Goal: Find specific page/section: Find specific page/section

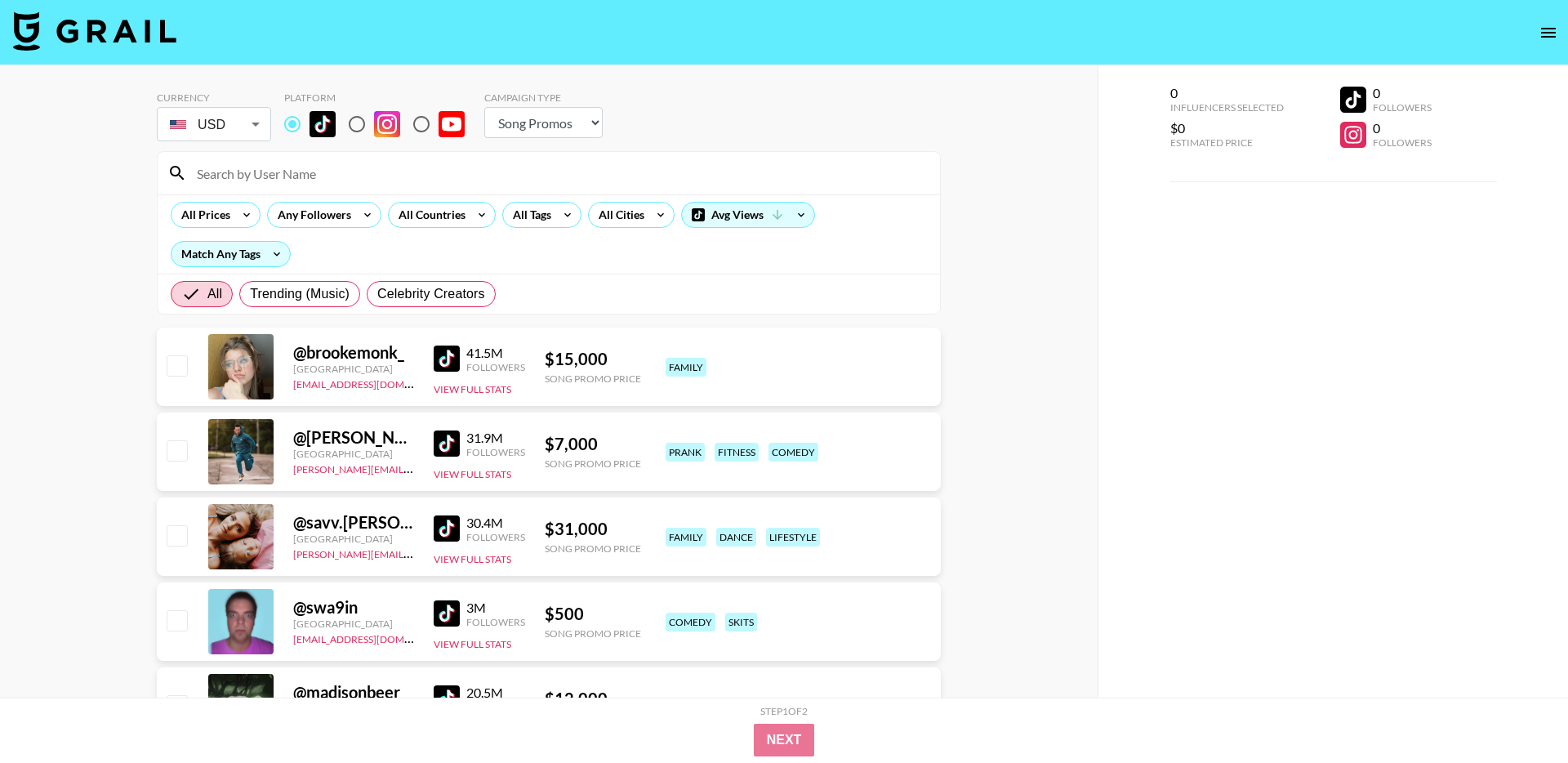
select select "Song"
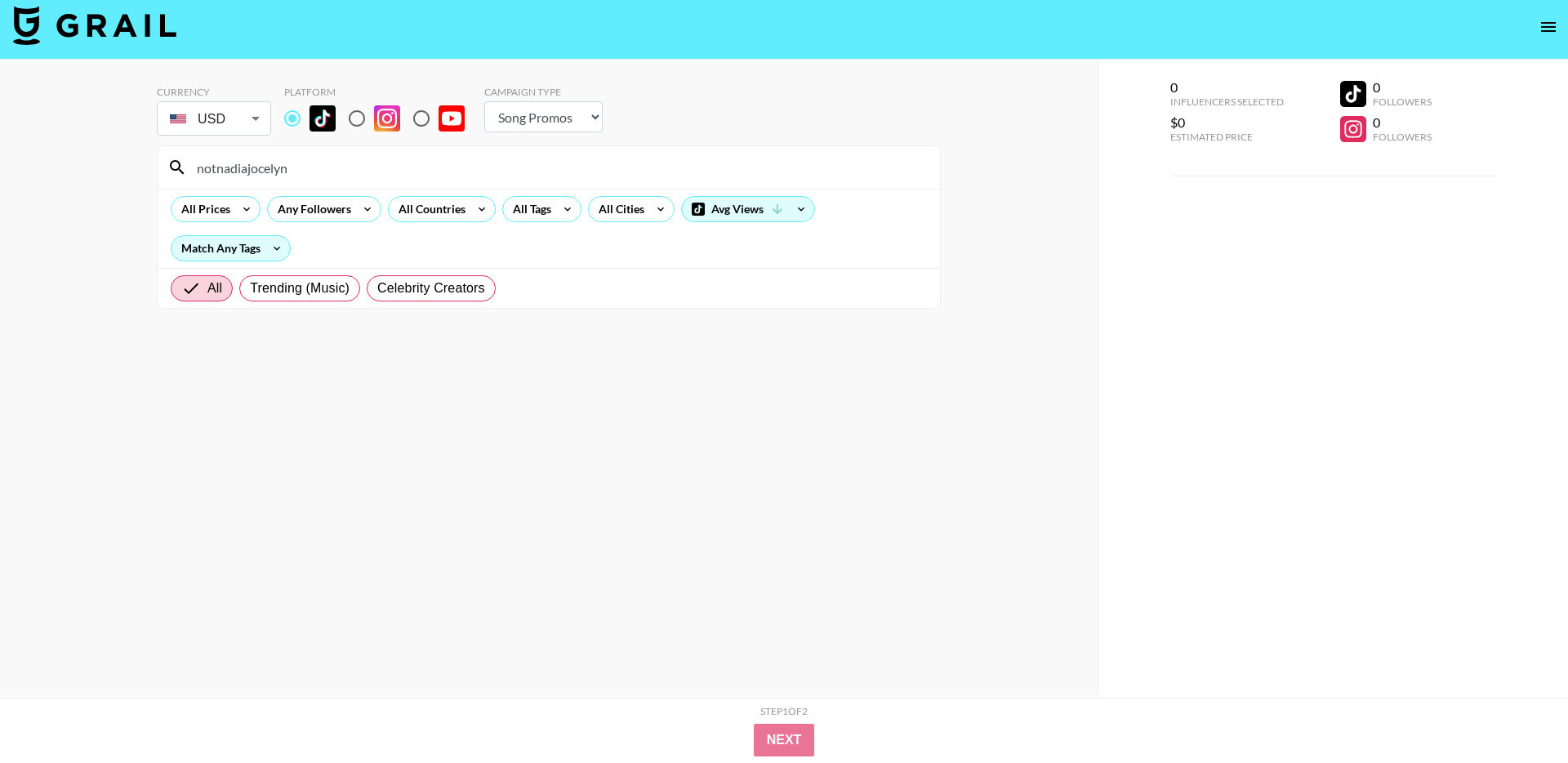
click at [136, 238] on div "Currency USD USD ​ Platform Campaign Type Choose Type... Song Promos Brand Prom…" at bounding box center [549, 409] width 1098 height 697
click at [337, 160] on input "notnadiajocelyn" at bounding box center [558, 167] width 744 height 27
paste input "dollfacecourtney"
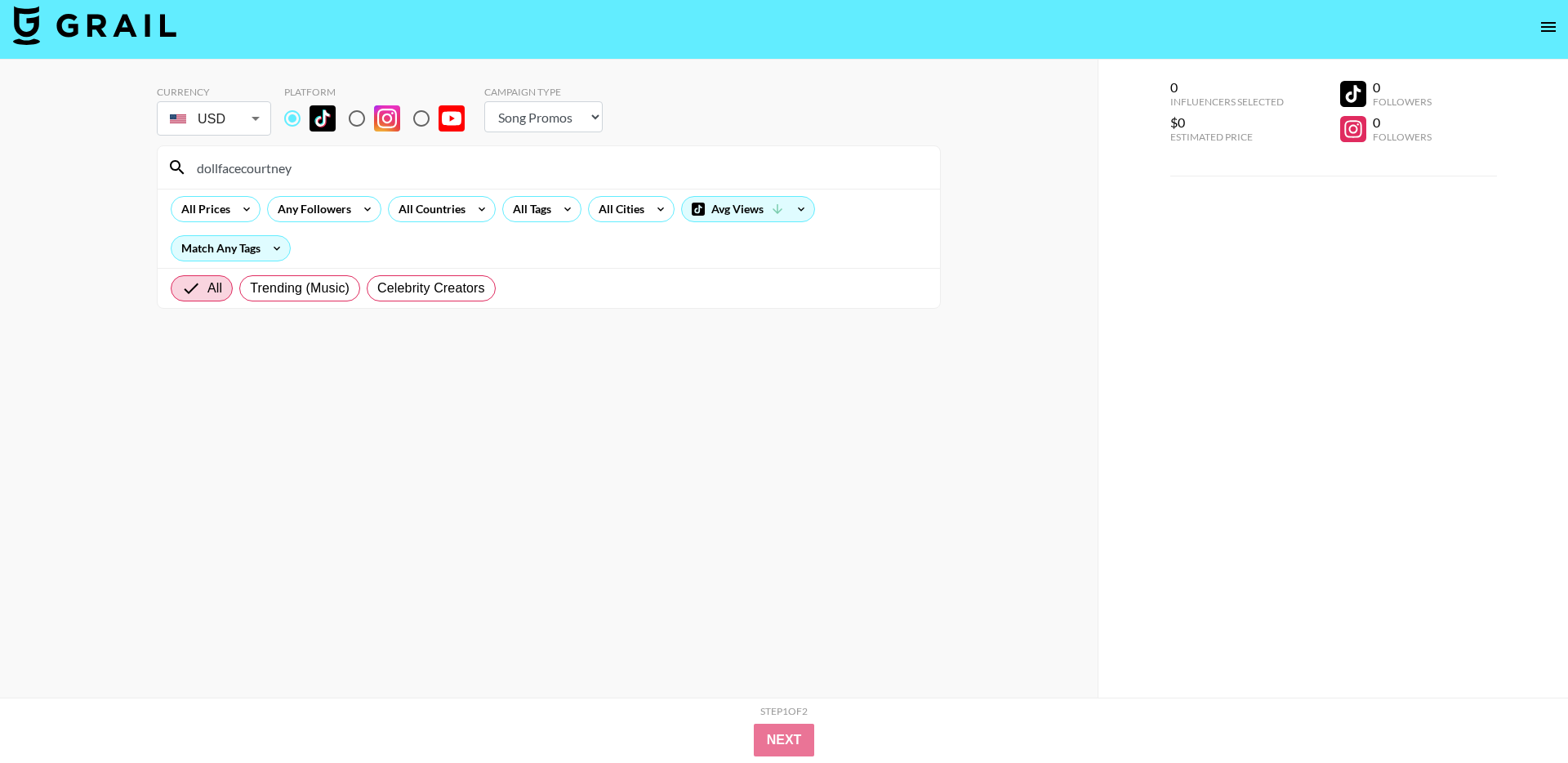
type input "dollfacecourtney"
click at [351, 123] on input "radio" at bounding box center [357, 118] width 34 height 34
radio input "true"
click at [287, 124] on input "radio" at bounding box center [293, 118] width 34 height 34
radio input "true"
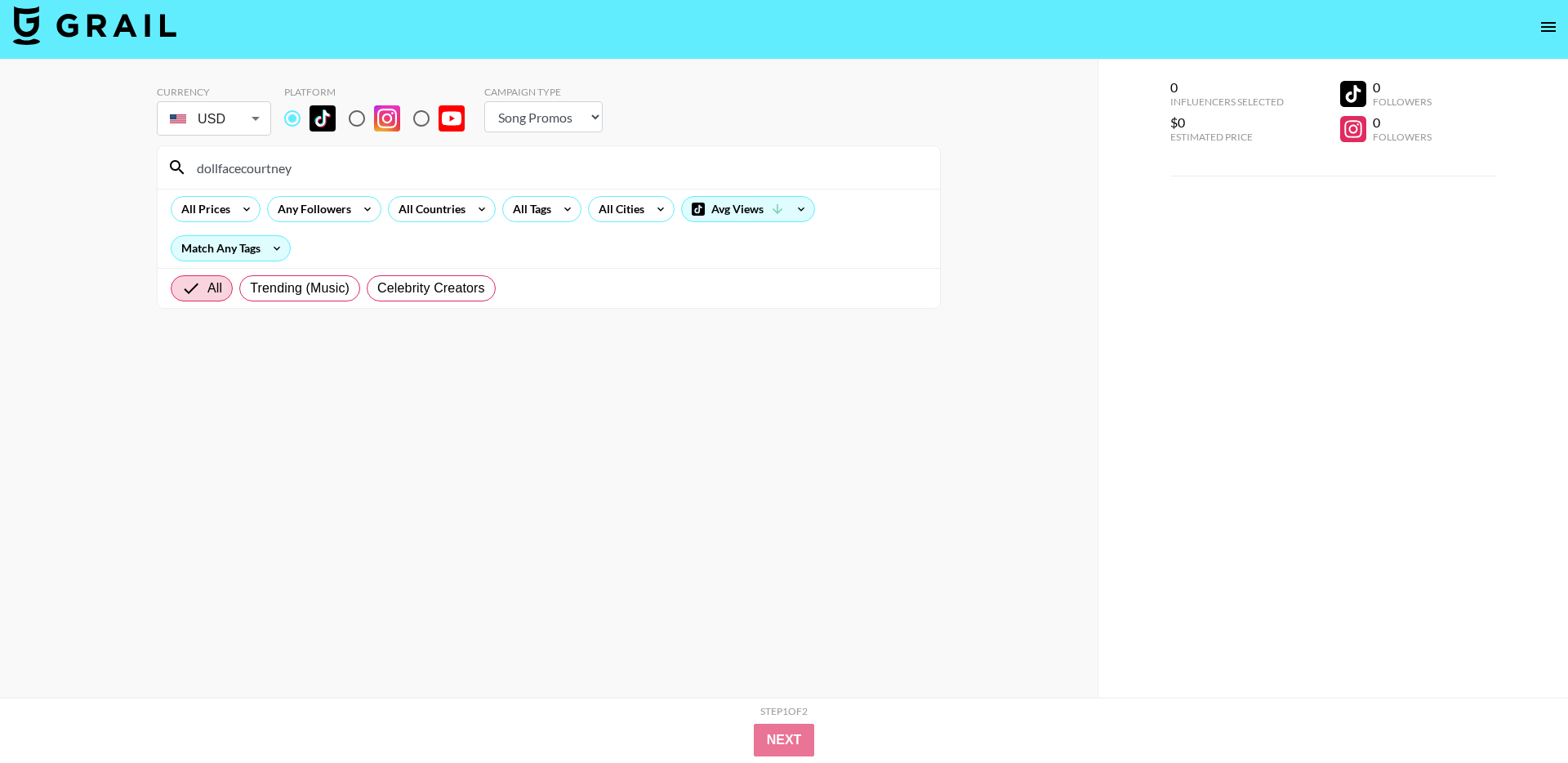
click at [335, 166] on input "dollfacecourtney" at bounding box center [558, 167] width 744 height 27
